Goal: Find specific page/section: Find specific page/section

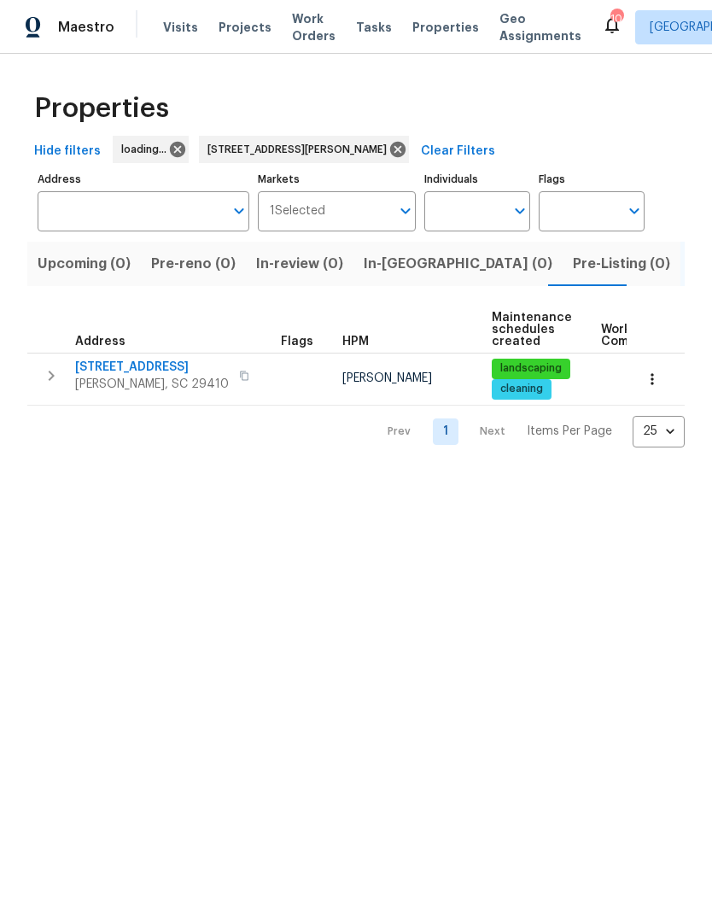
type input "7228 Mossy Creek Ln Hanahan SC 29410"
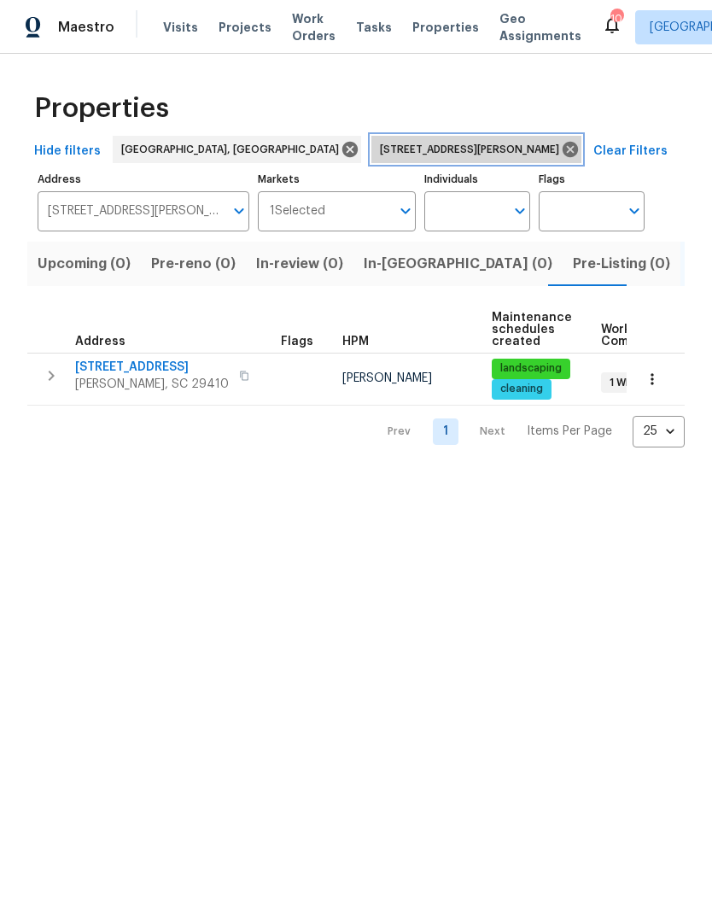
click at [563, 150] on icon at bounding box center [570, 149] width 15 height 15
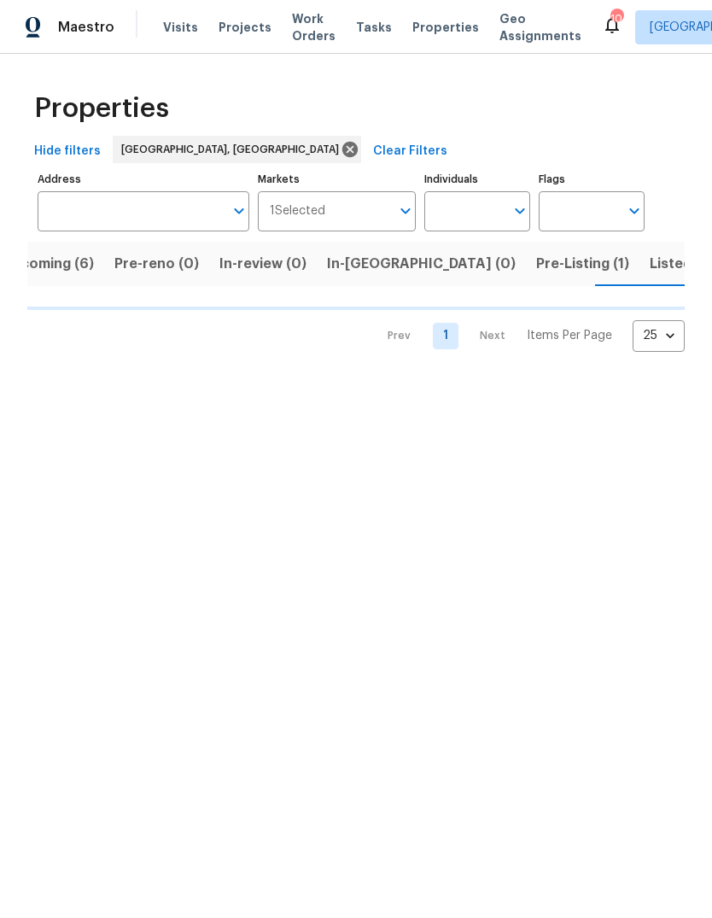
scroll to position [0, 37]
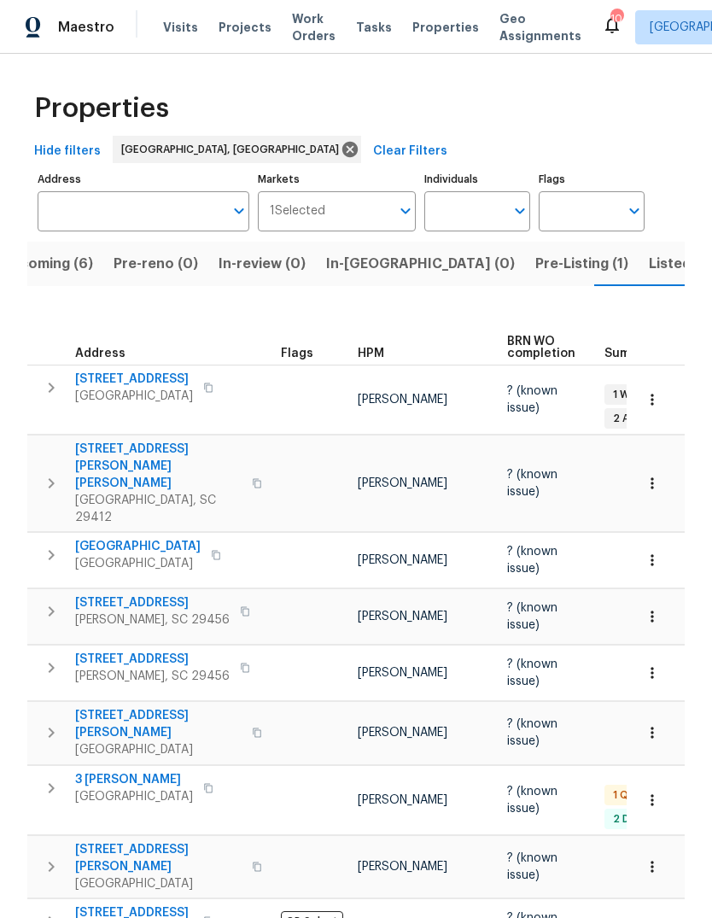
click at [649, 273] on span "Listed (13)" at bounding box center [684, 264] width 70 height 24
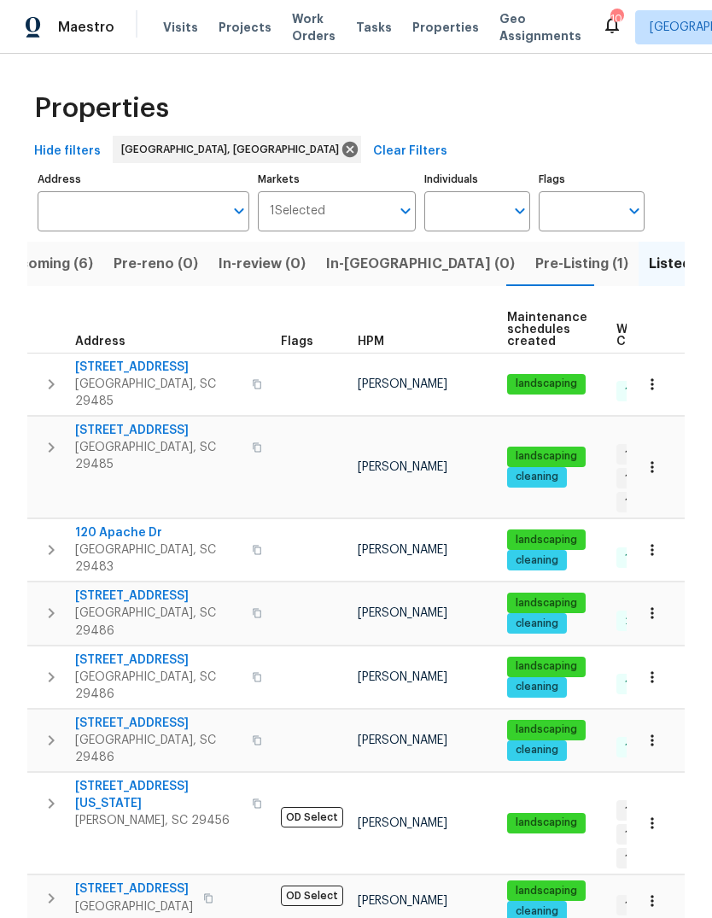
click at [62, 278] on button "Upcoming (6)" at bounding box center [47, 264] width 113 height 44
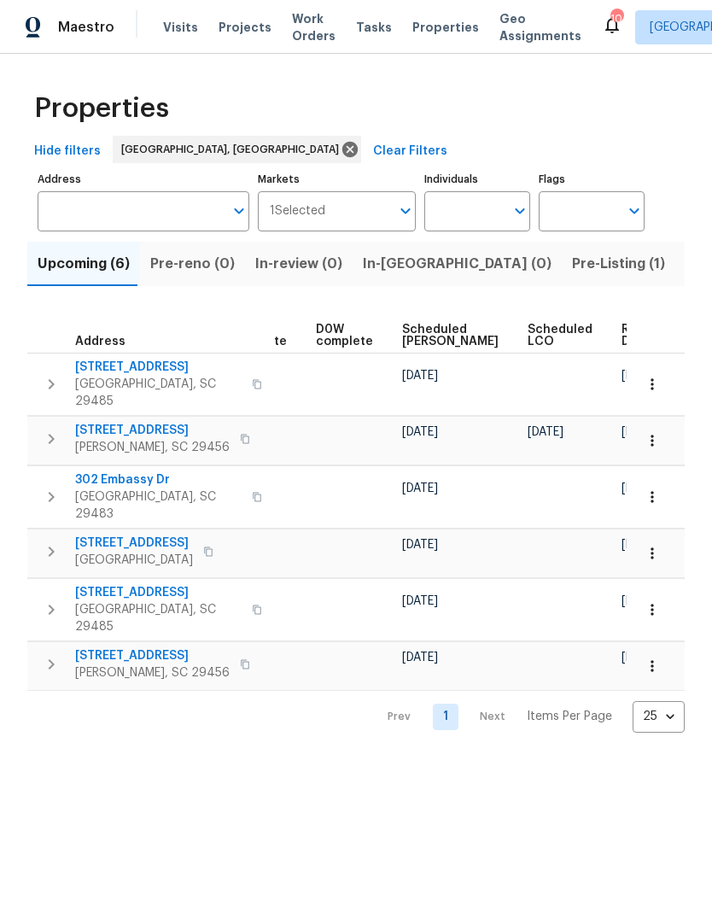
scroll to position [0, 430]
click at [616, 359] on td "[DATE]" at bounding box center [649, 384] width 67 height 62
click at [623, 346] on span "Ready Date" at bounding box center [642, 336] width 38 height 24
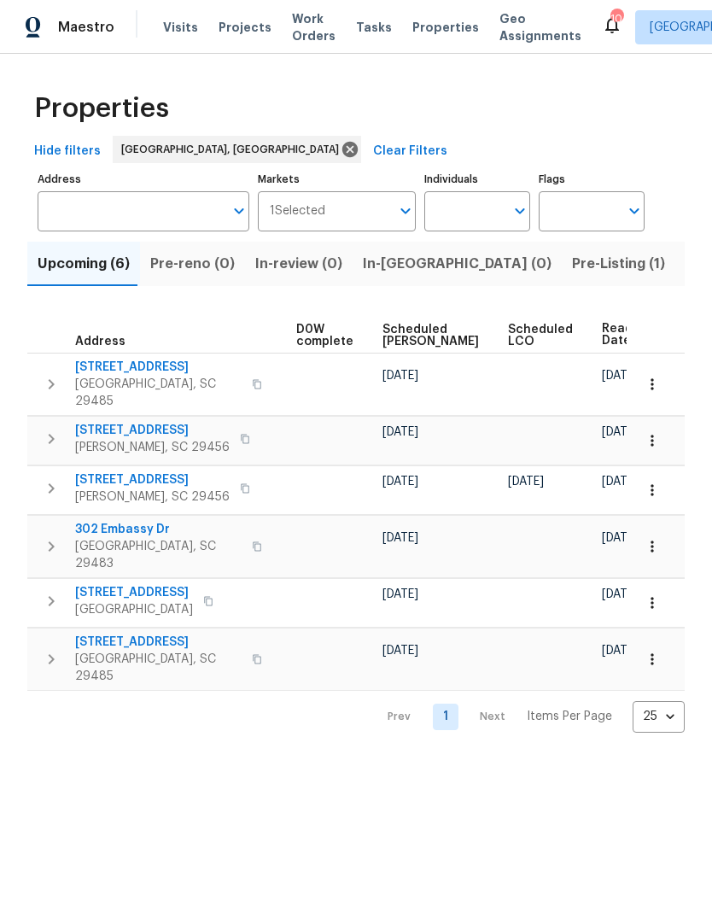
scroll to position [0, 448]
